Goal: Task Accomplishment & Management: Complete application form

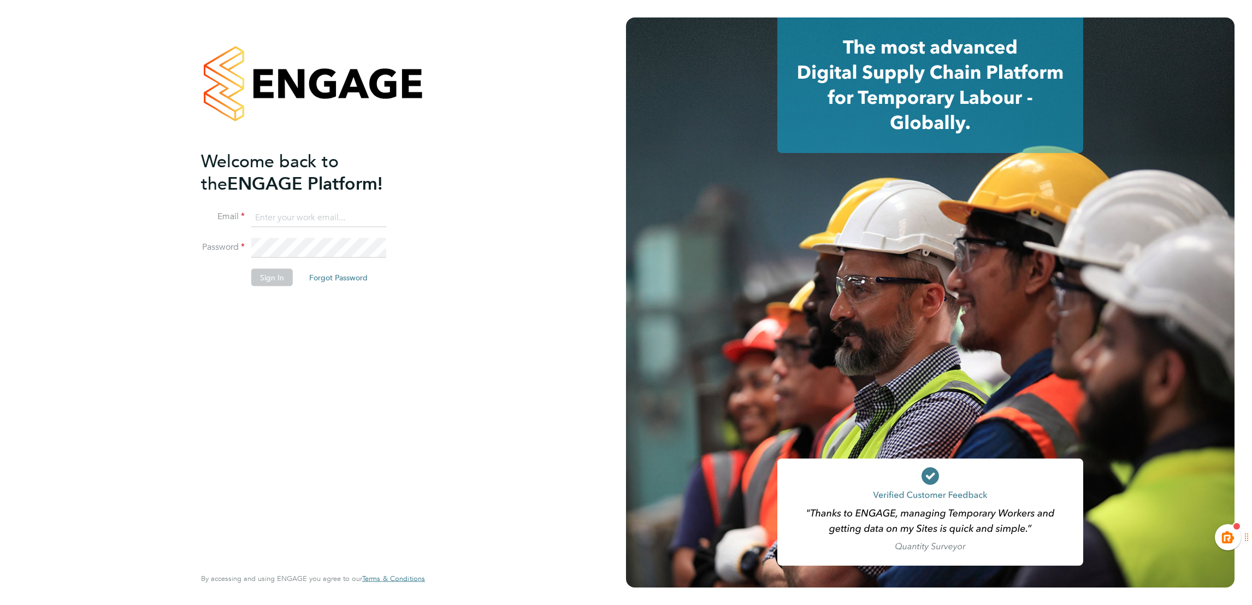
type input "[EMAIL_ADDRESS][PERSON_NAME][DOMAIN_NAME]"
click at [282, 266] on li "Password" at bounding box center [307, 253] width 213 height 31
click at [278, 275] on button "Sign In" at bounding box center [272, 277] width 42 height 17
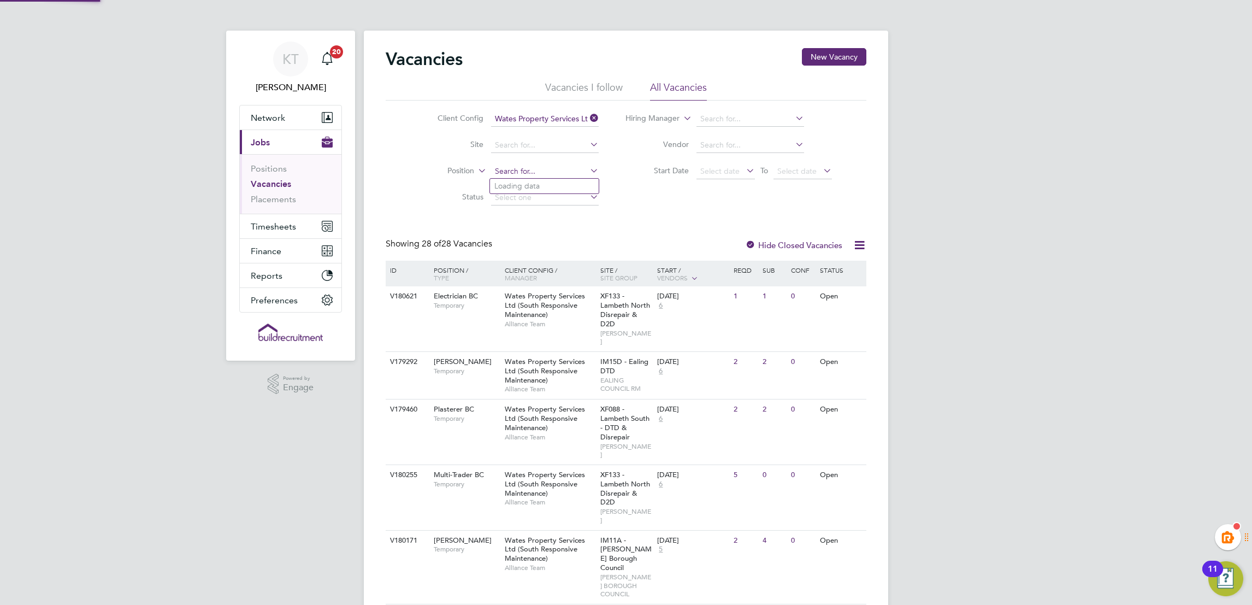
click at [520, 171] on input at bounding box center [545, 171] width 108 height 15
click at [533, 188] on li "Floor Layer BC" at bounding box center [544, 186] width 109 height 15
type input "Floor Layer BC"
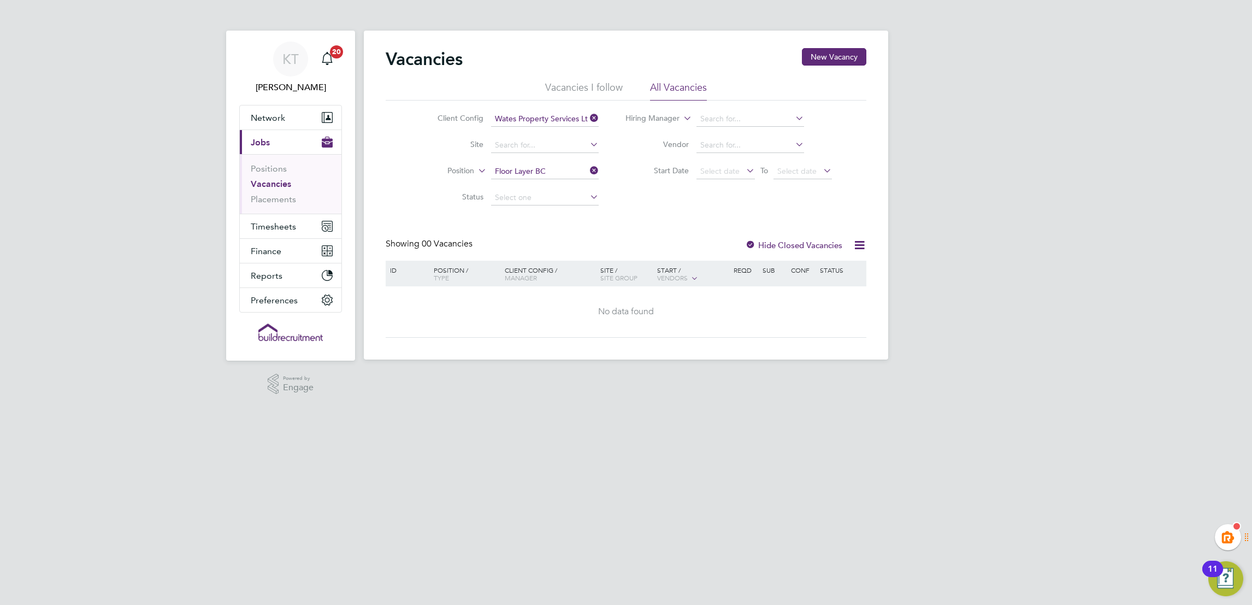
click at [768, 246] on label "Hide Closed Vacancies" at bounding box center [793, 245] width 97 height 10
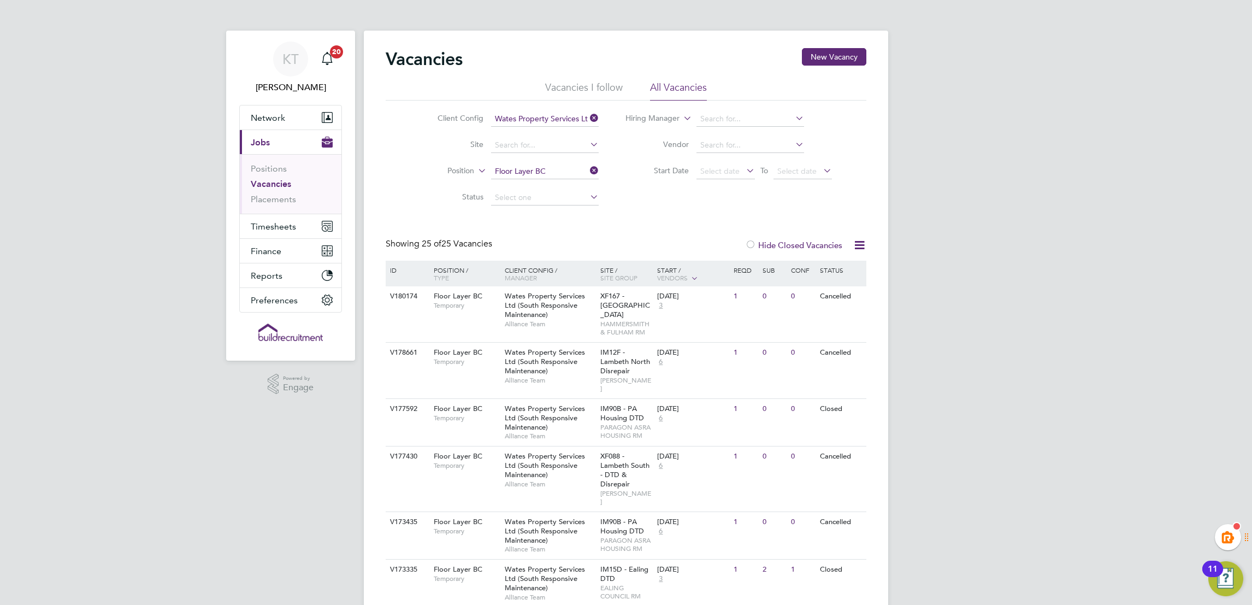
click at [588, 170] on icon at bounding box center [588, 170] width 0 height 15
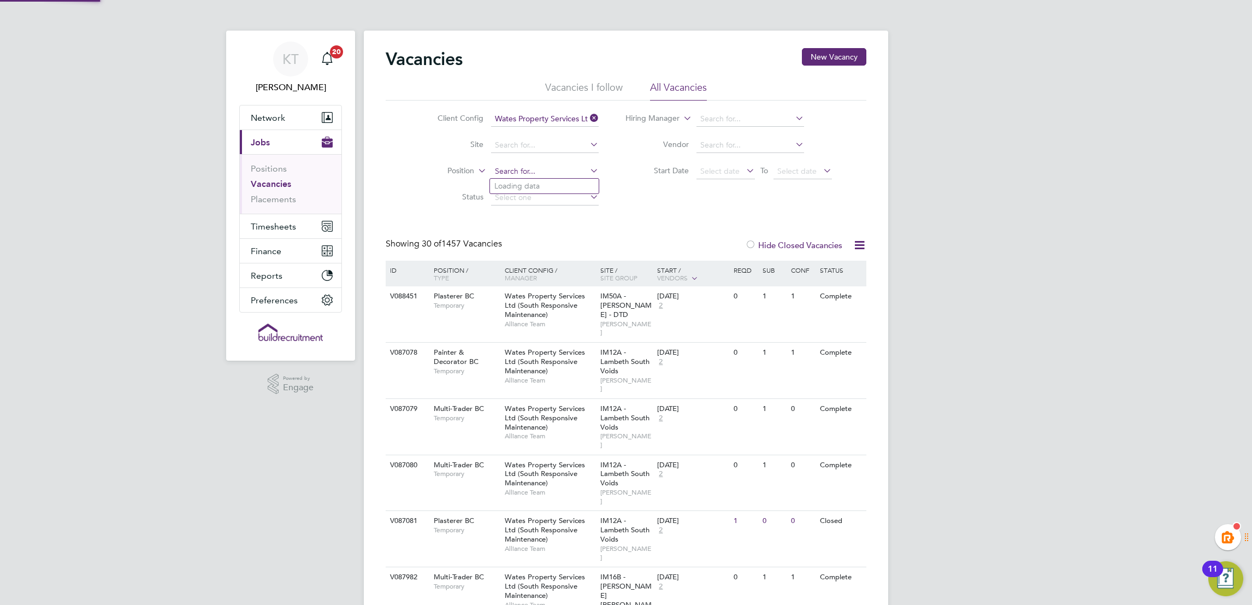
click at [543, 167] on input at bounding box center [545, 171] width 108 height 15
click at [553, 180] on li "Electr ician BC" at bounding box center [544, 186] width 109 height 15
type input "Electrician BC"
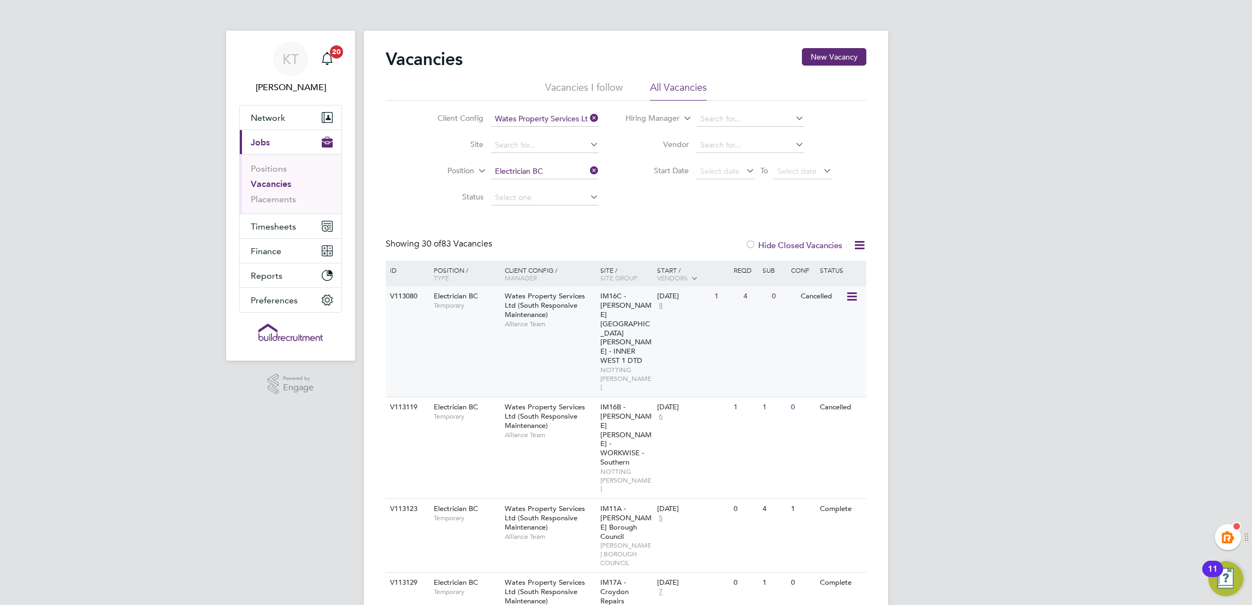
click at [508, 322] on span "Alliance Team" at bounding box center [550, 323] width 90 height 9
click at [861, 238] on icon at bounding box center [859, 245] width 14 height 14
drag, startPoint x: 861, startPoint y: 240, endPoint x: 780, endPoint y: 257, distance: 82.6
click at [861, 240] on icon at bounding box center [859, 245] width 14 height 14
click at [749, 242] on div at bounding box center [750, 245] width 11 height 11
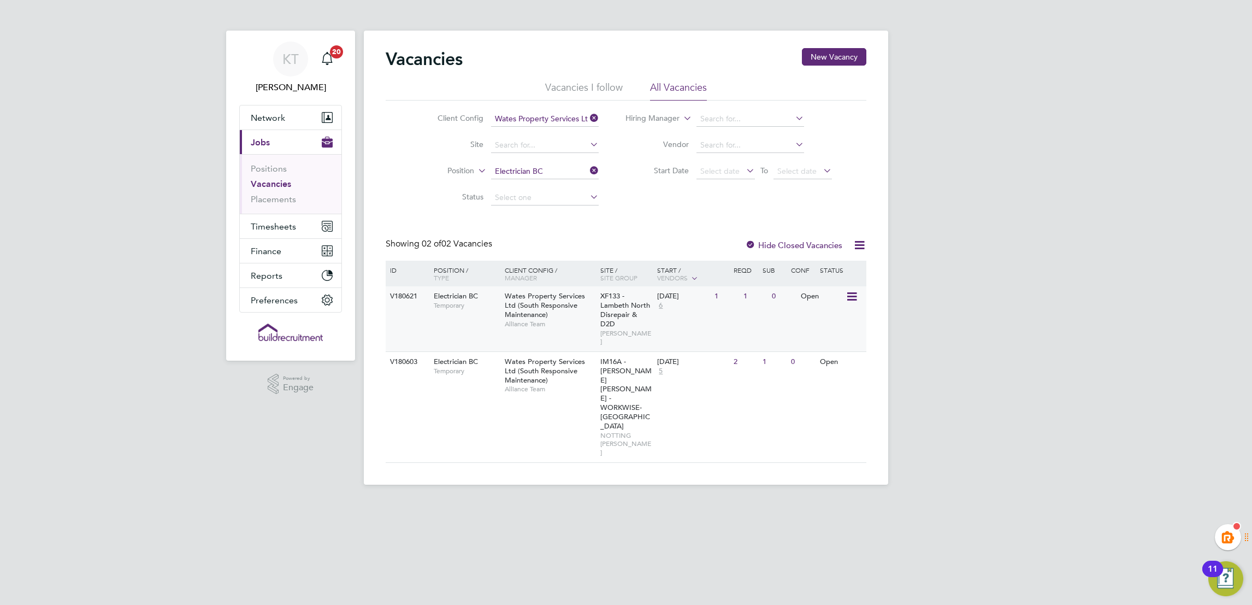
click at [586, 315] on div "Wates Property Services Ltd (South Responsive Maintenance) Alliance Team" at bounding box center [550, 309] width 96 height 47
click at [1060, 222] on div "KT [PERSON_NAME] Notifications 20 Applications: Network Team Members Businesses…" at bounding box center [626, 251] width 1252 height 502
click at [996, 234] on div "KT [PERSON_NAME] Notifications 20 Applications: Network Team Members Businesses…" at bounding box center [626, 251] width 1252 height 502
drag, startPoint x: 898, startPoint y: 540, endPoint x: 885, endPoint y: 589, distance: 50.9
click at [898, 502] on html "KT [PERSON_NAME] Notifications 20 Applications: Network Team Members Businesses…" at bounding box center [626, 251] width 1252 height 502
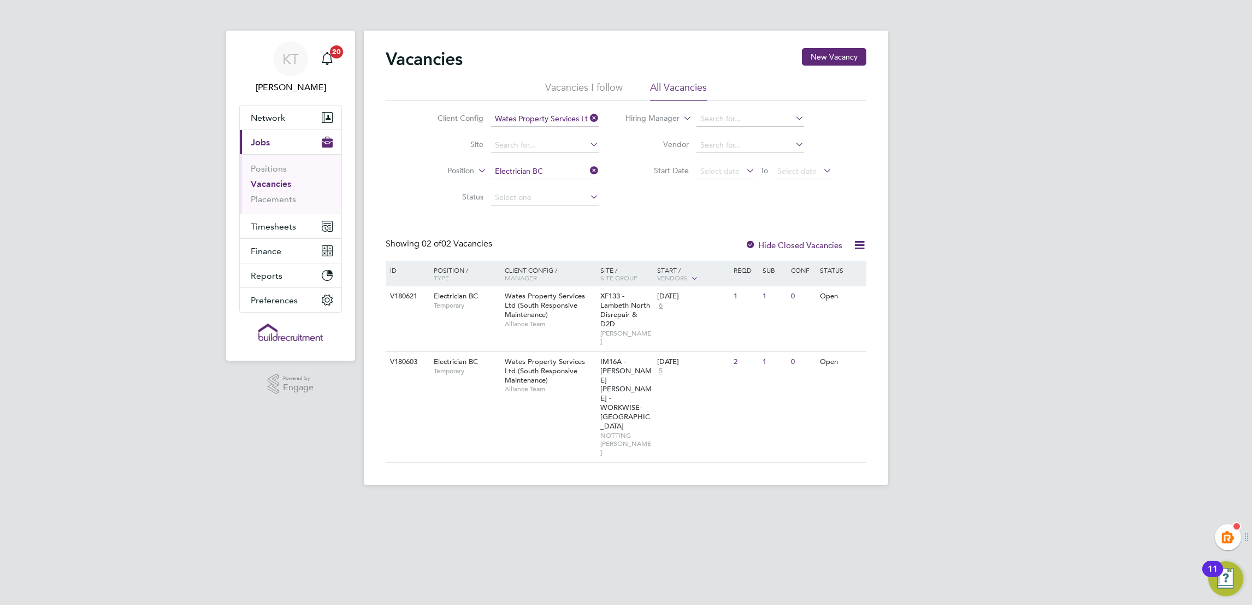
click at [588, 173] on icon at bounding box center [588, 170] width 0 height 15
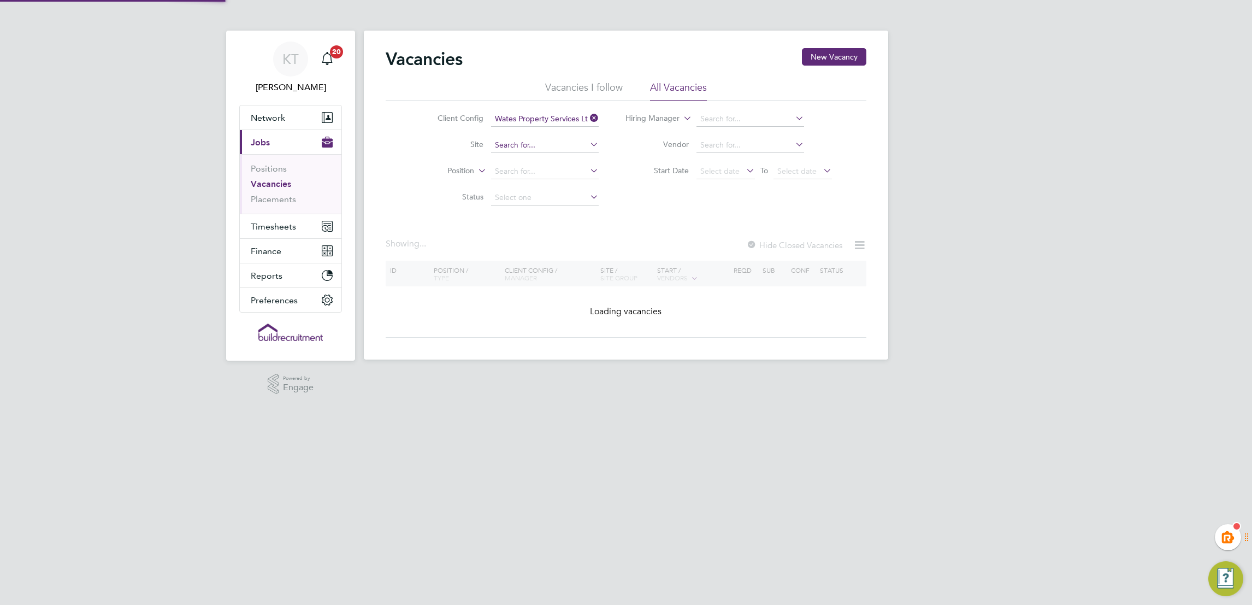
click at [502, 139] on input at bounding box center [545, 145] width 108 height 15
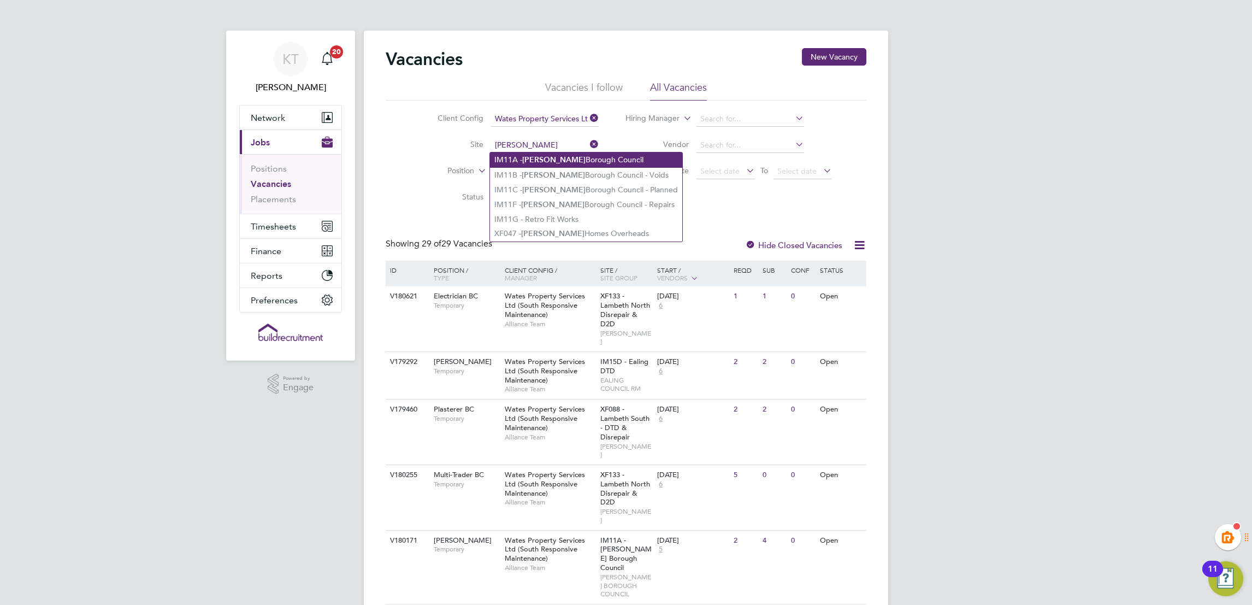
click at [538, 158] on b "[PERSON_NAME]" at bounding box center [553, 159] width 63 height 9
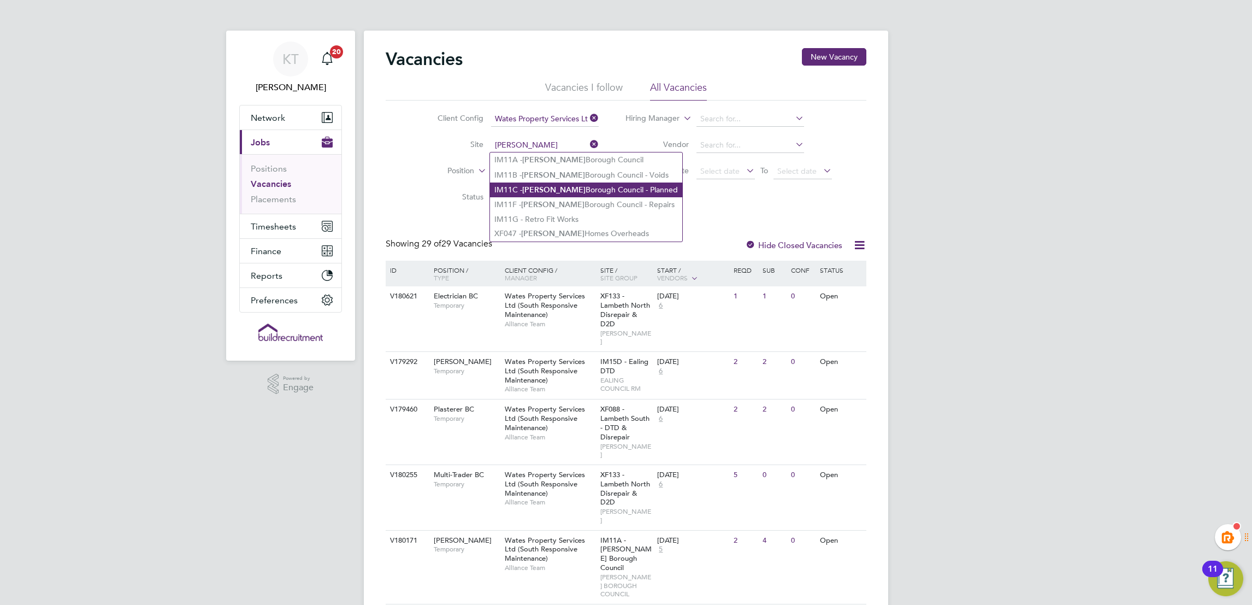
type input "IM11A - [PERSON_NAME] Borough Council"
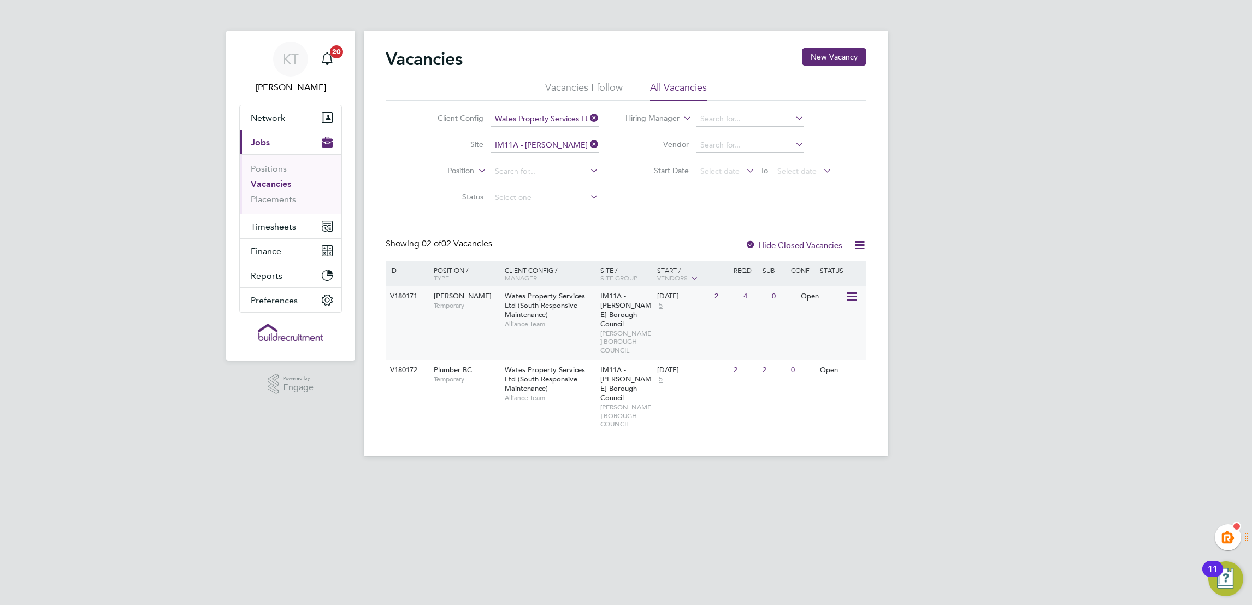
click at [488, 307] on span "Temporary" at bounding box center [467, 305] width 66 height 9
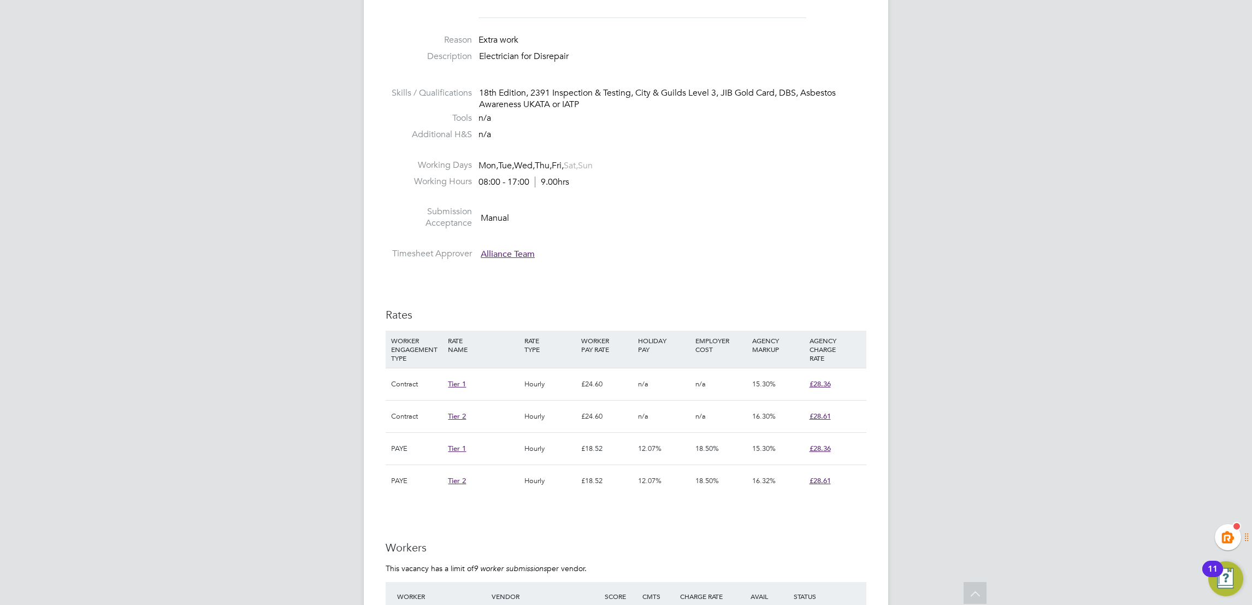
click at [1124, 187] on div "KT Kiera Troutt Notifications 20 Applications: Network Team Members Businesses …" at bounding box center [626, 354] width 1252 height 1526
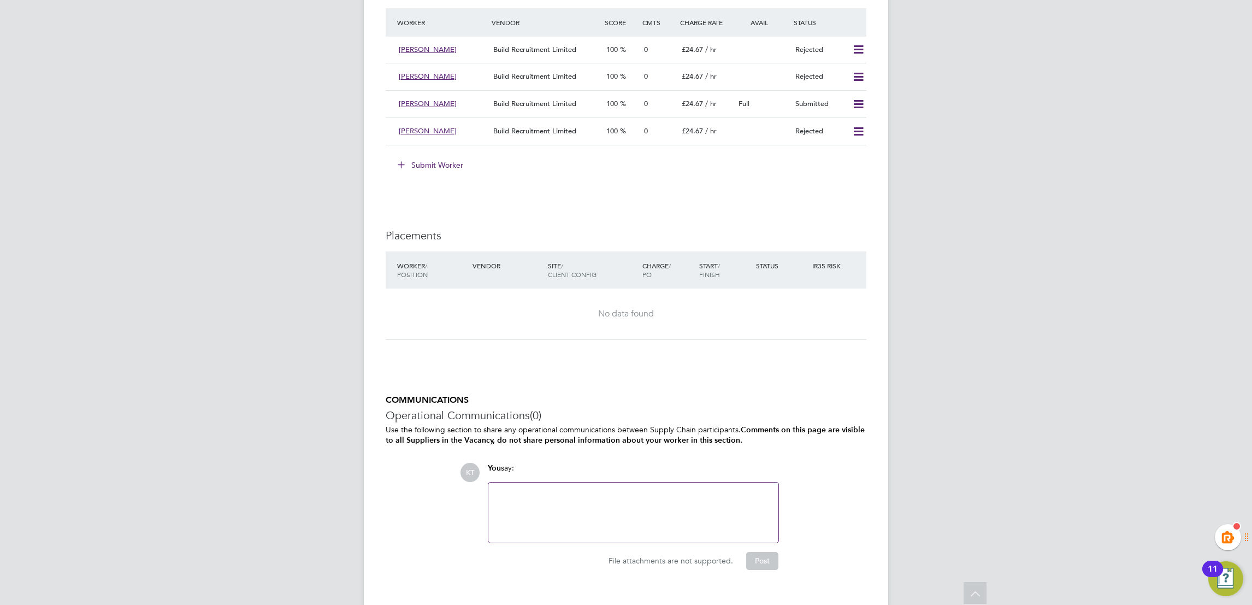
click at [430, 164] on button "Submit Worker" at bounding box center [431, 164] width 82 height 17
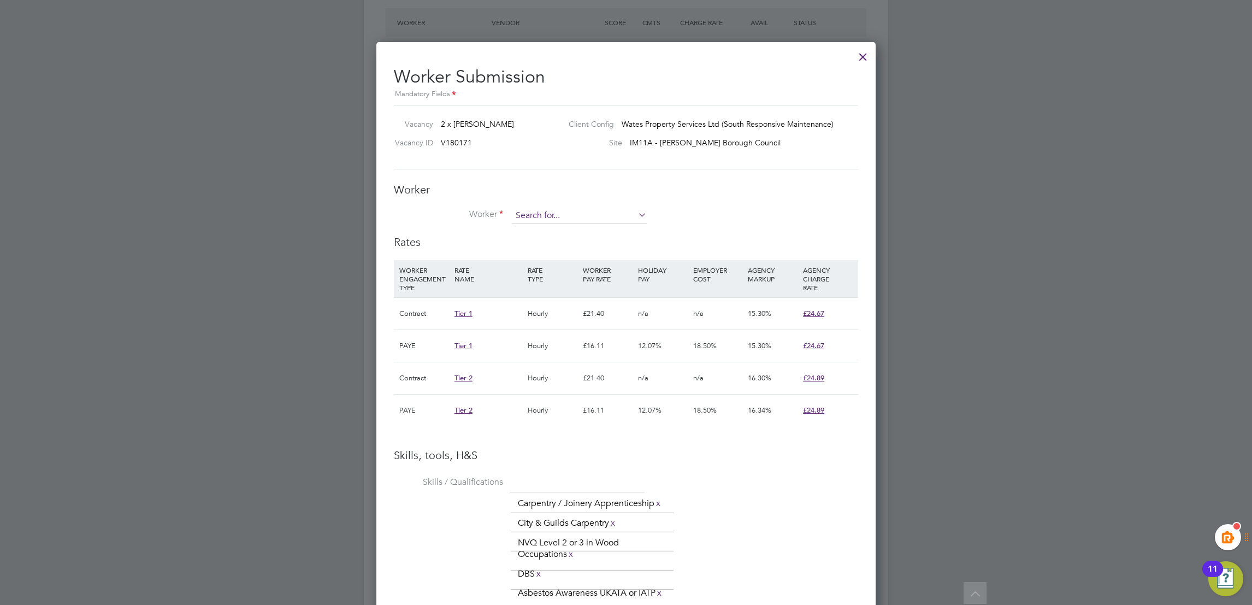
click at [575, 219] on input at bounding box center [579, 216] width 135 height 16
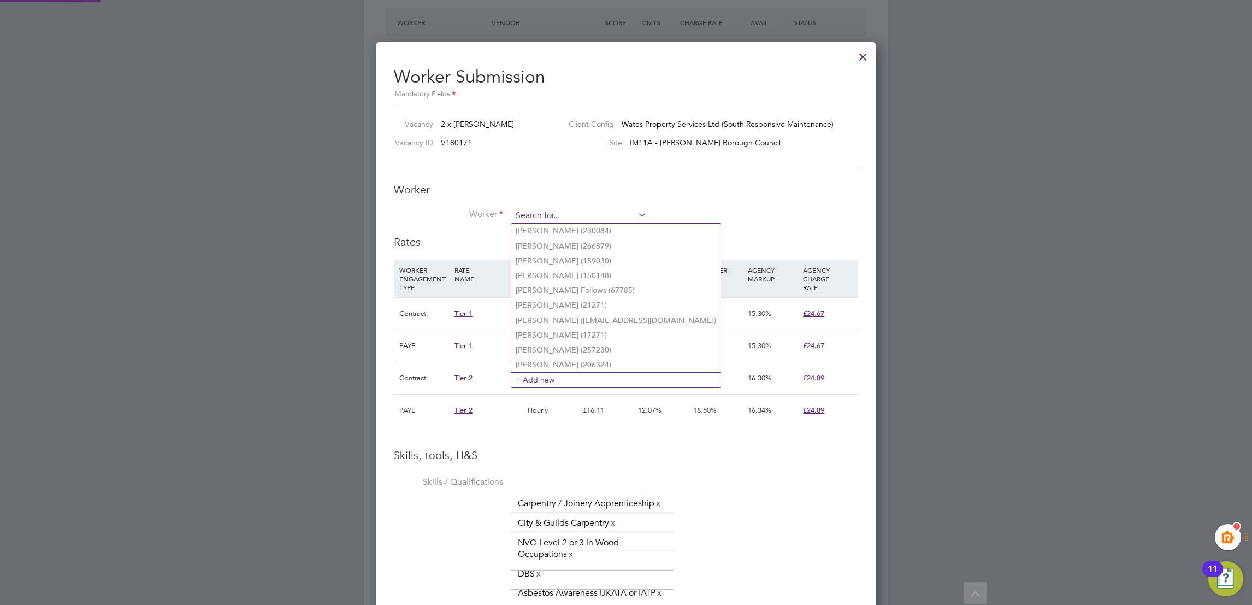
paste input "07760511318"
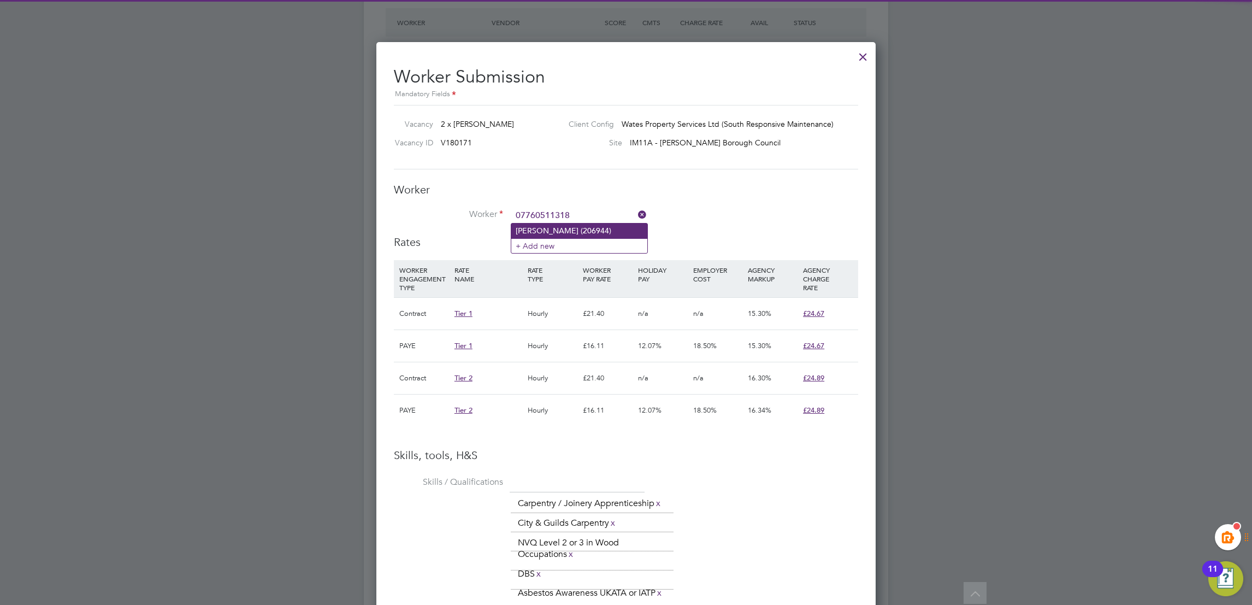
click at [585, 227] on li "[PERSON_NAME] (206944)" at bounding box center [579, 230] width 136 height 14
type input "[PERSON_NAME] (206944)"
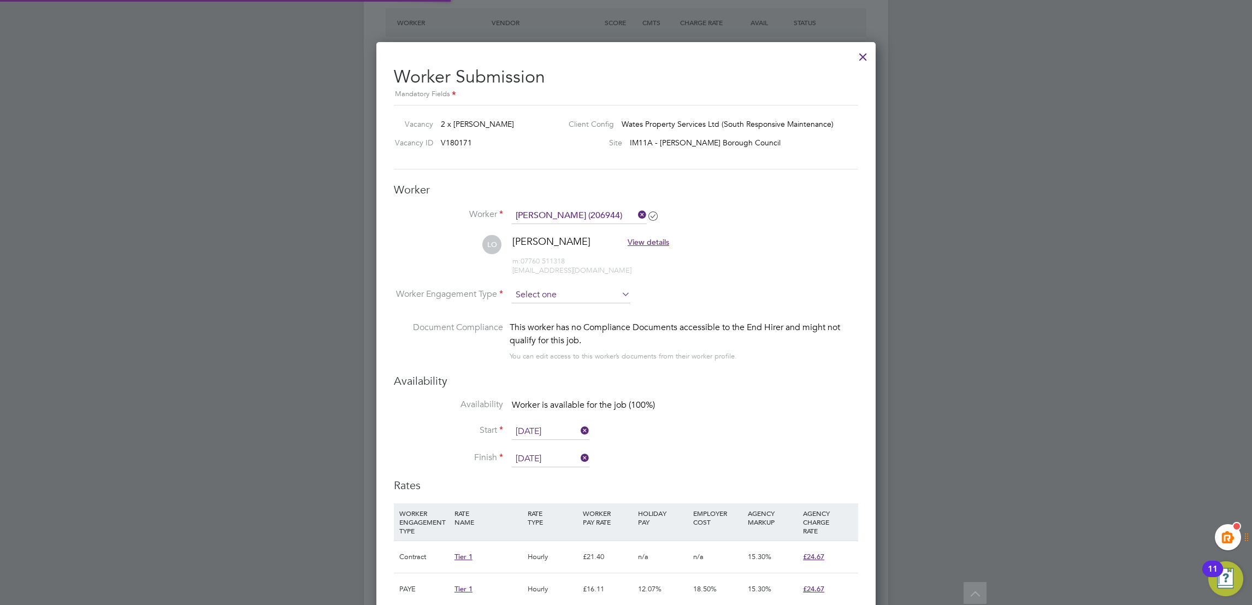
drag, startPoint x: 544, startPoint y: 289, endPoint x: 552, endPoint y: 299, distance: 12.0
click at [546, 291] on input at bounding box center [571, 295] width 119 height 16
click at [559, 307] on li "Contract" at bounding box center [571, 310] width 120 height 14
type input "Contract"
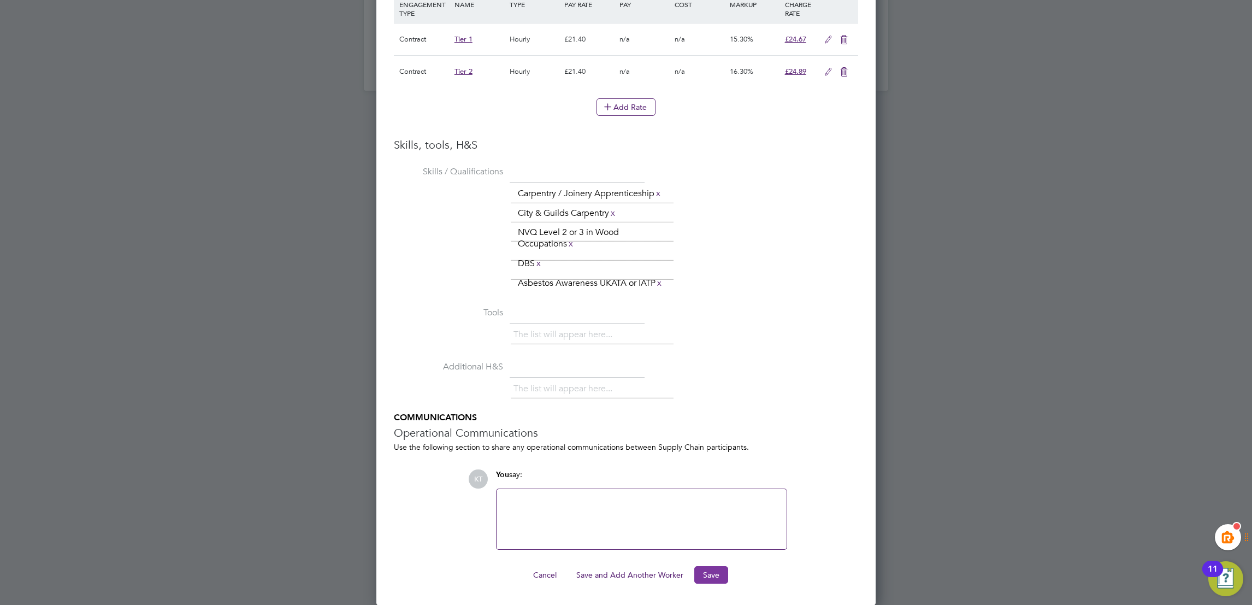
click at [719, 569] on button "Save" at bounding box center [711, 574] width 34 height 17
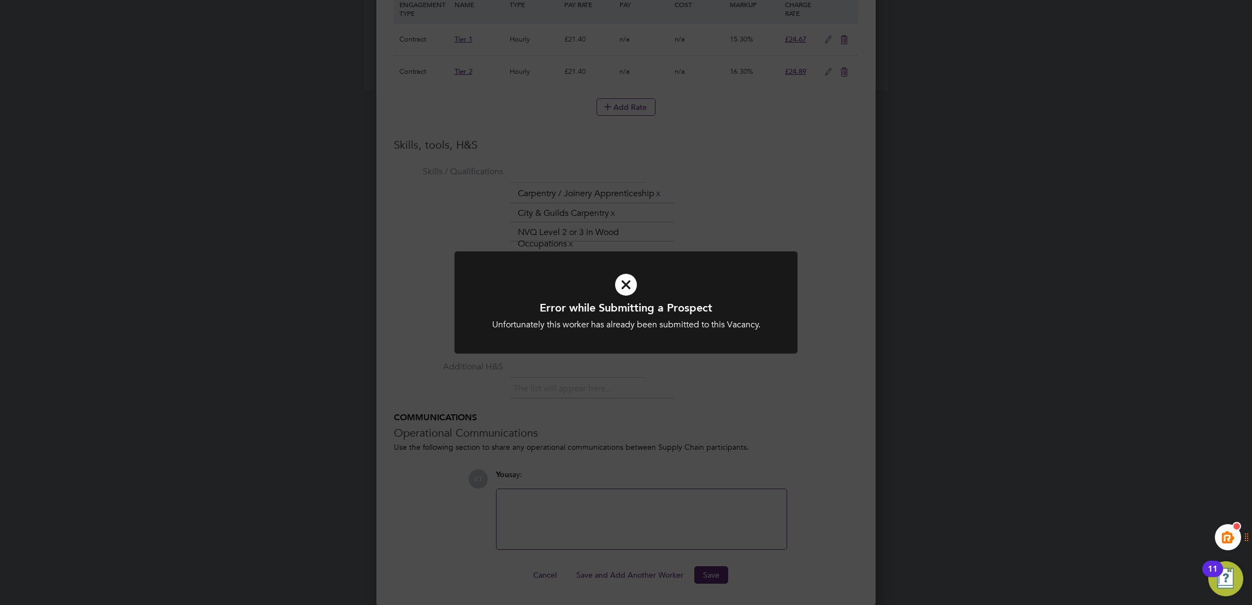
click at [739, 365] on div "Error while Submitting a Prospect Unfortunately this worker has already been su…" at bounding box center [625, 308] width 343 height 115
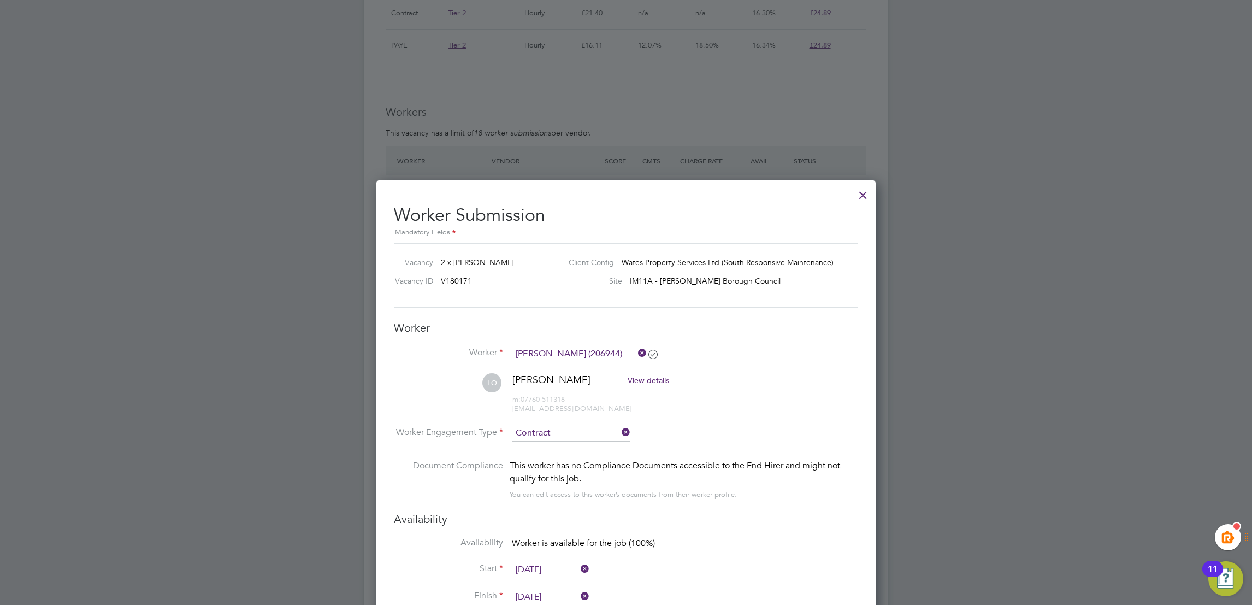
click at [860, 198] on div at bounding box center [863, 192] width 20 height 20
